Goal: Information Seeking & Learning: Learn about a topic

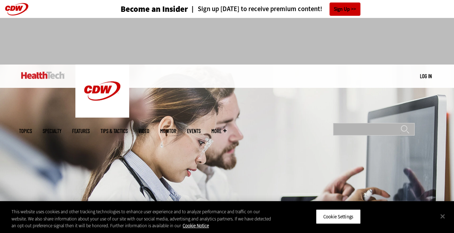
click at [350, 123] on input "Search" at bounding box center [373, 129] width 81 height 13
type input "**********"
click at [400, 125] on input "******" at bounding box center [404, 132] width 9 height 14
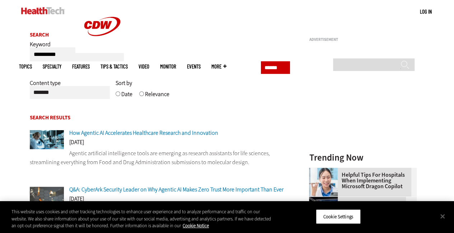
scroll to position [108, 0]
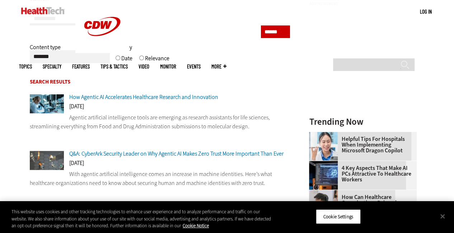
click at [179, 101] on span "How Agentic AI Accelerates Healthcare Research and Innovation" at bounding box center [143, 97] width 149 height 8
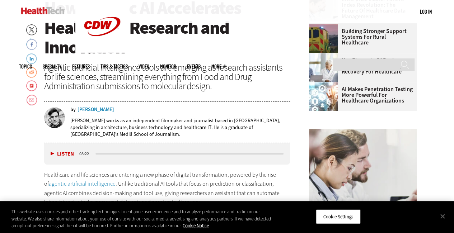
scroll to position [215, 0]
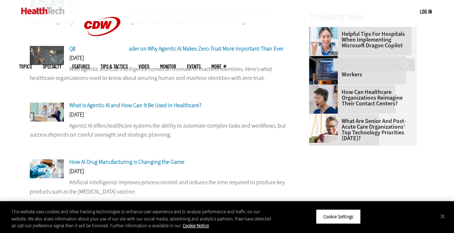
scroll to position [215, 0]
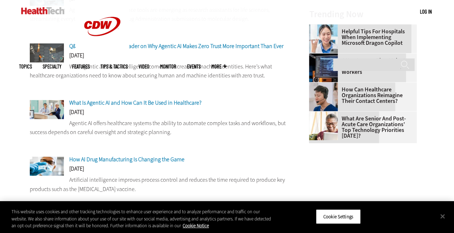
click at [95, 103] on span "What Is Agentic AI and How Can It Be Used in Healthcare?" at bounding box center [135, 103] width 132 height 8
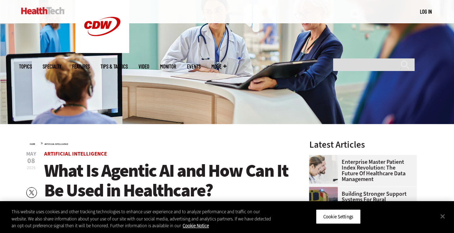
scroll to position [179, 0]
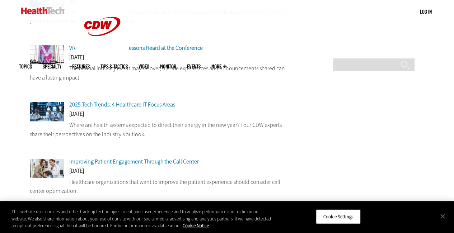
scroll to position [394, 0]
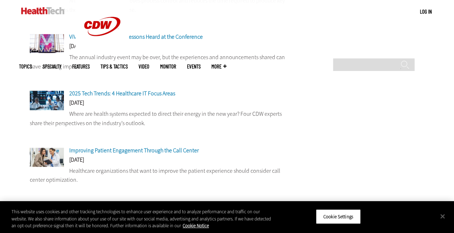
click at [125, 94] on span "2025 Tech Trends: 4 Healthcare IT Focus Areas" at bounding box center [122, 94] width 106 height 8
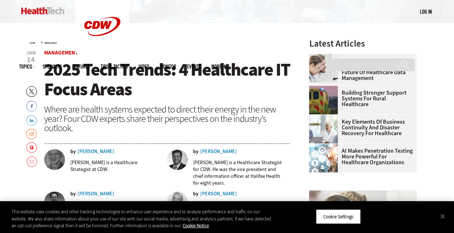
scroll to position [215, 0]
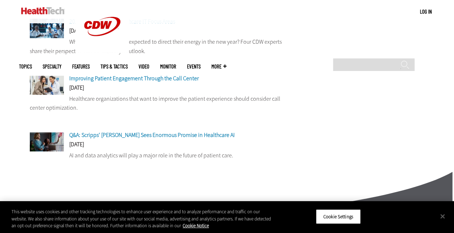
scroll to position [502, 0]
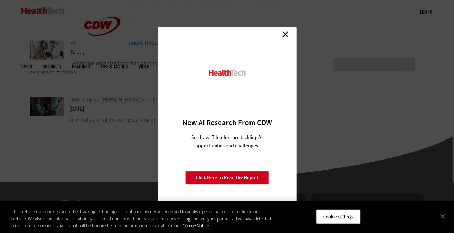
click at [280, 34] on link "Close" at bounding box center [285, 34] width 11 height 11
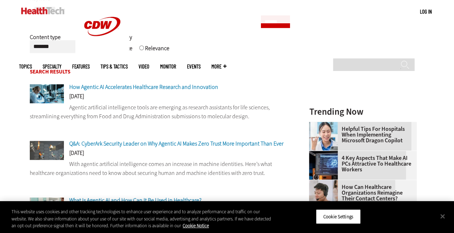
scroll to position [108, 0]
